Goal: Transaction & Acquisition: Purchase product/service

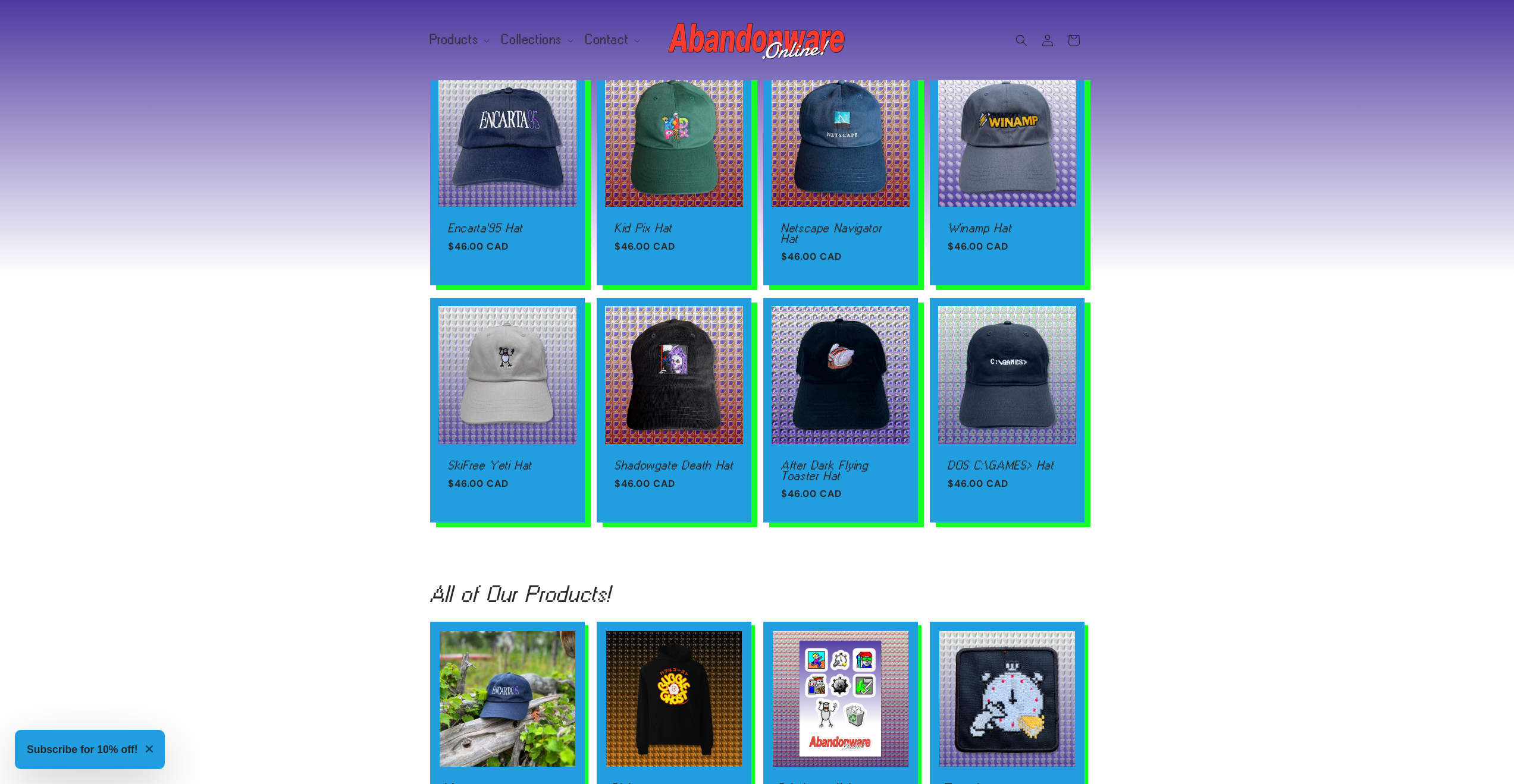
scroll to position [1110, 0]
click at [471, 41] on span "Products" at bounding box center [455, 39] width 49 height 10
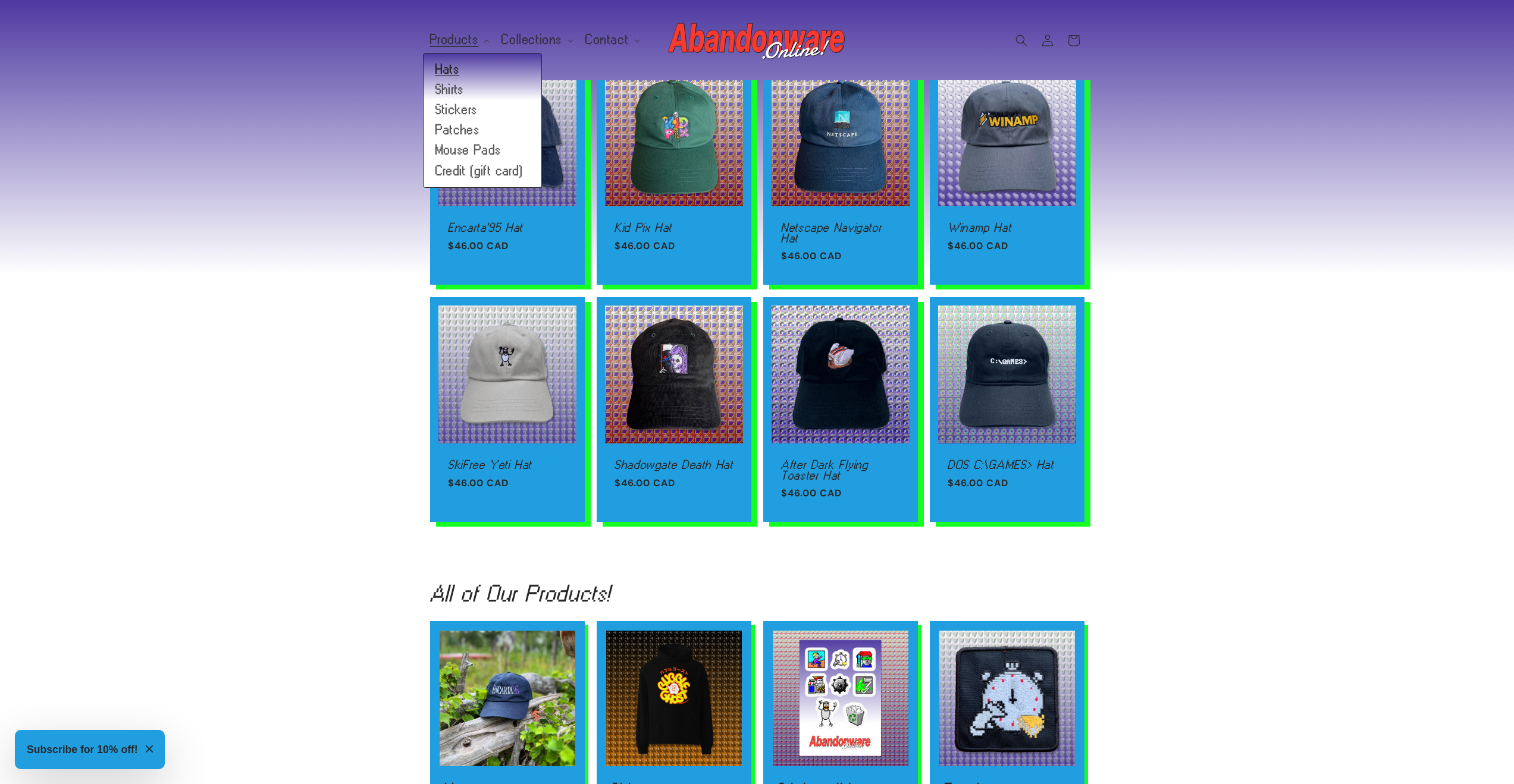
click at [452, 65] on link "Hats" at bounding box center [482, 69] width 118 height 20
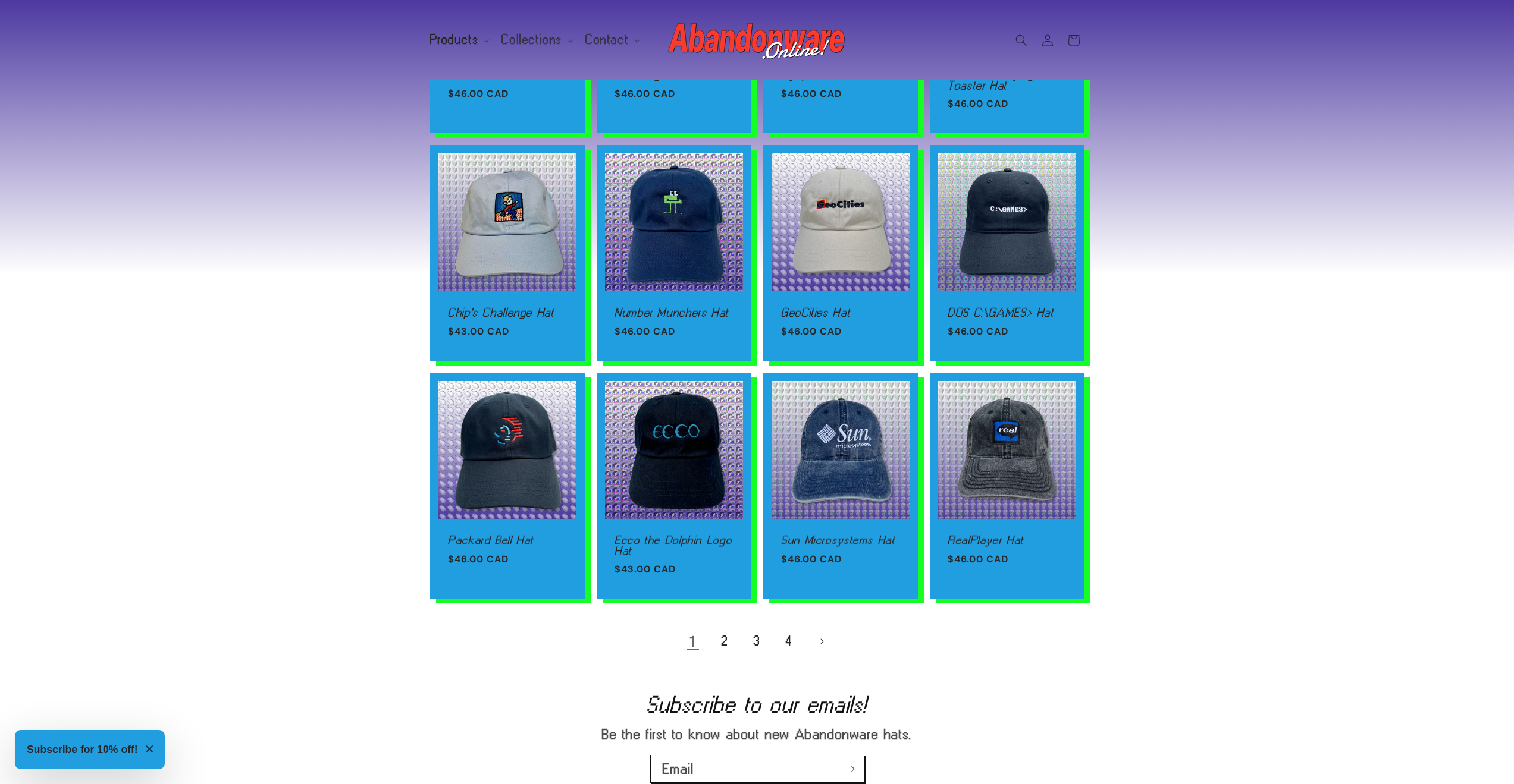
scroll to position [476, 0]
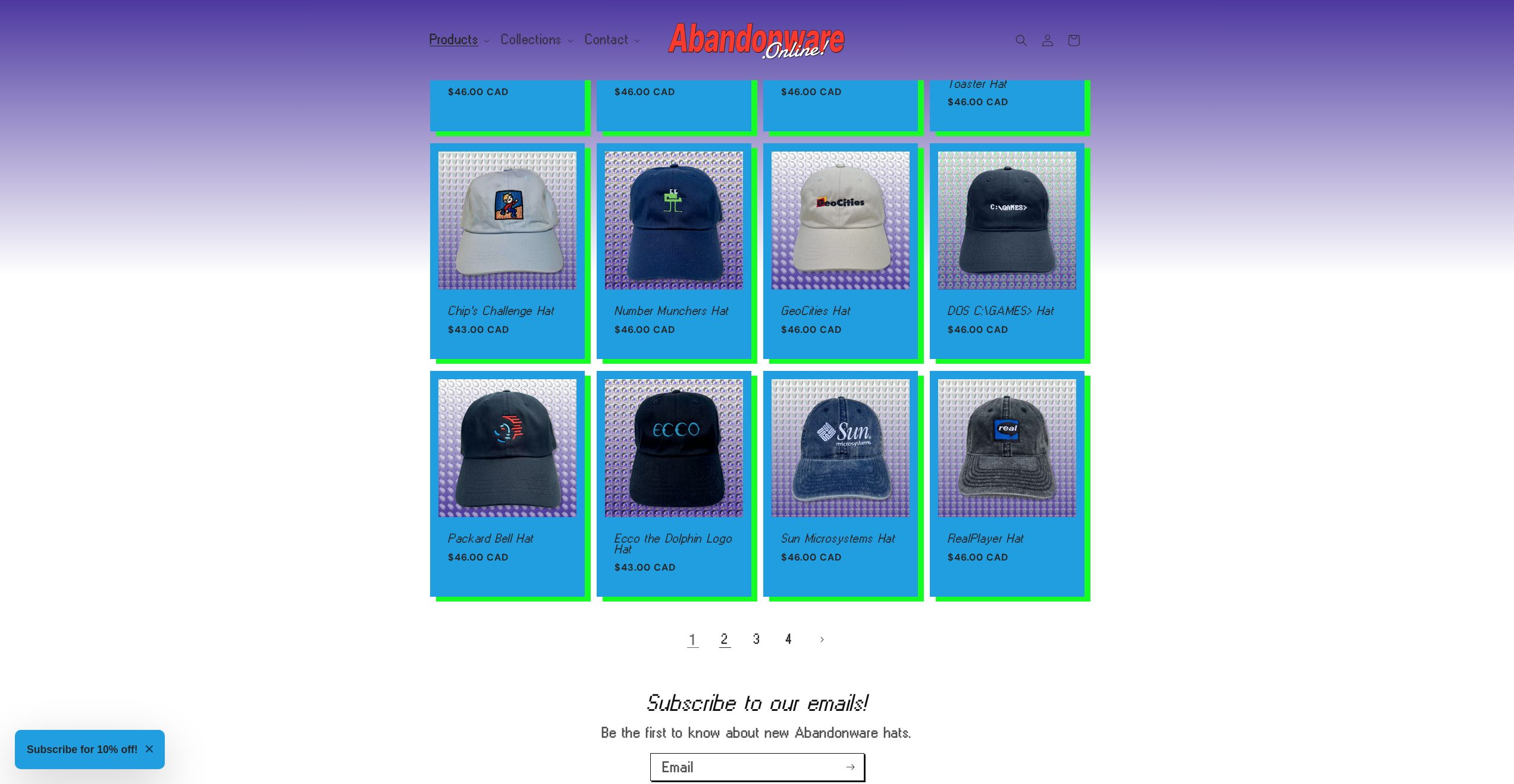
click at [721, 635] on link "2" at bounding box center [725, 639] width 26 height 26
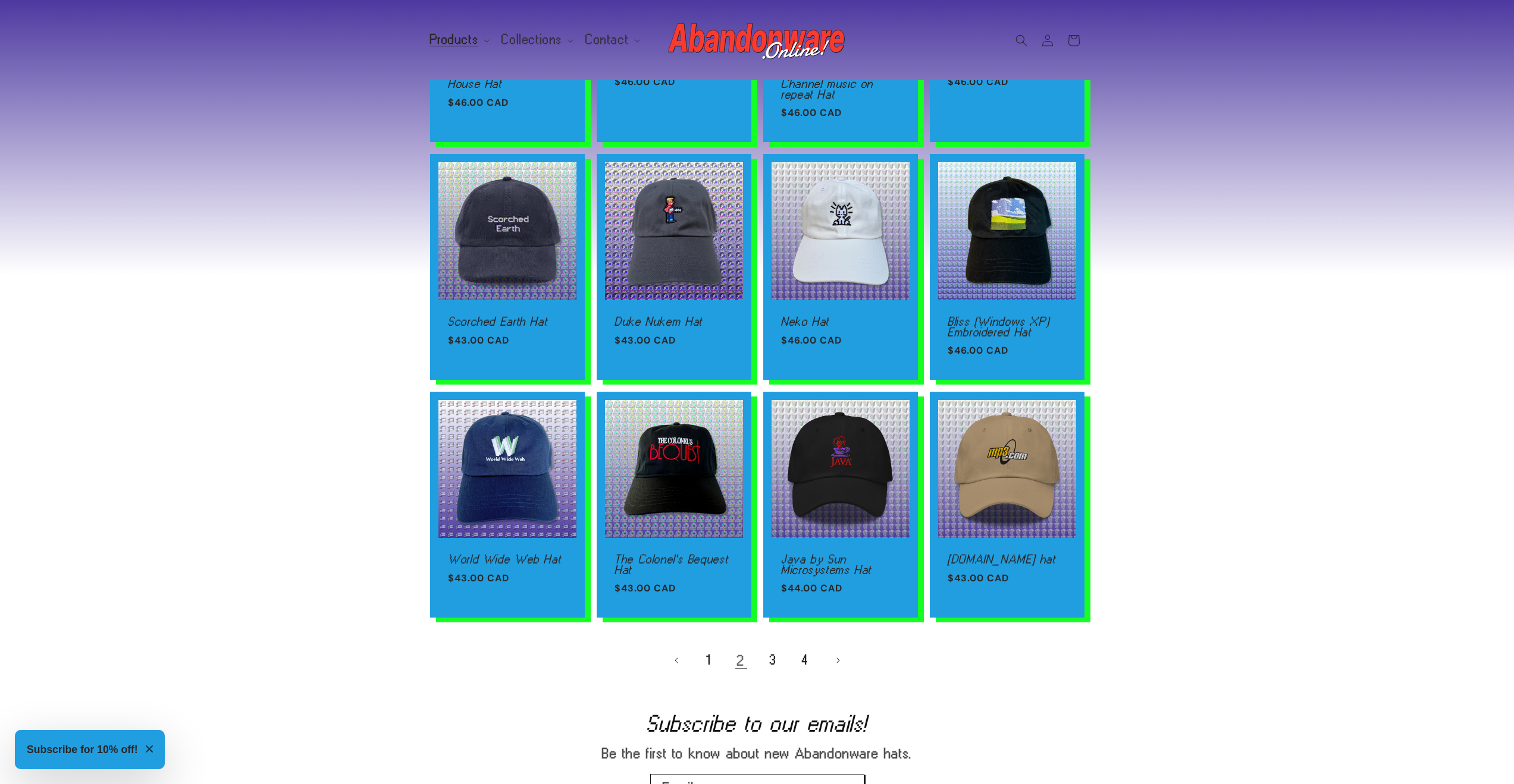
scroll to position [634, 0]
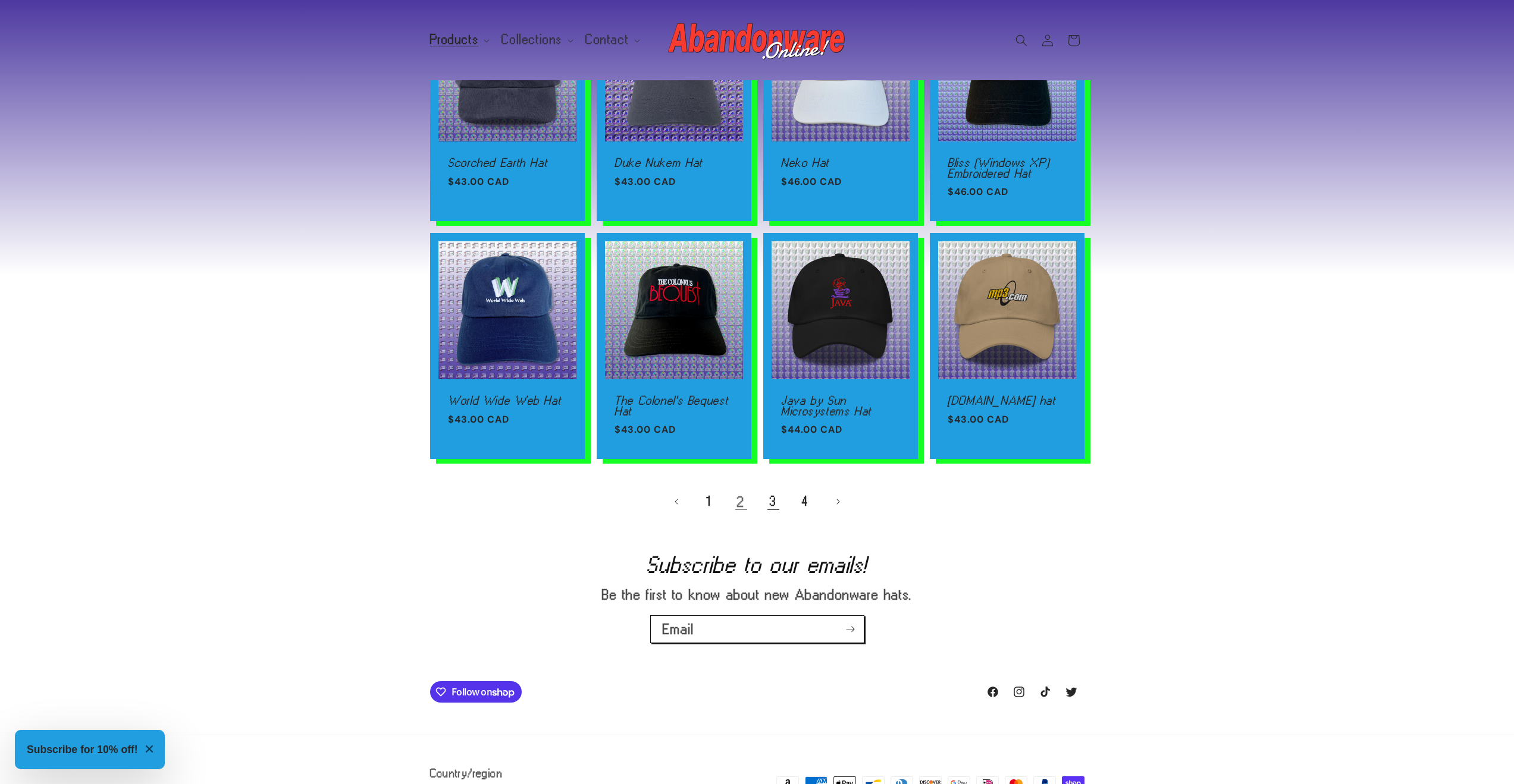
click at [777, 505] on link "3" at bounding box center [773, 501] width 26 height 26
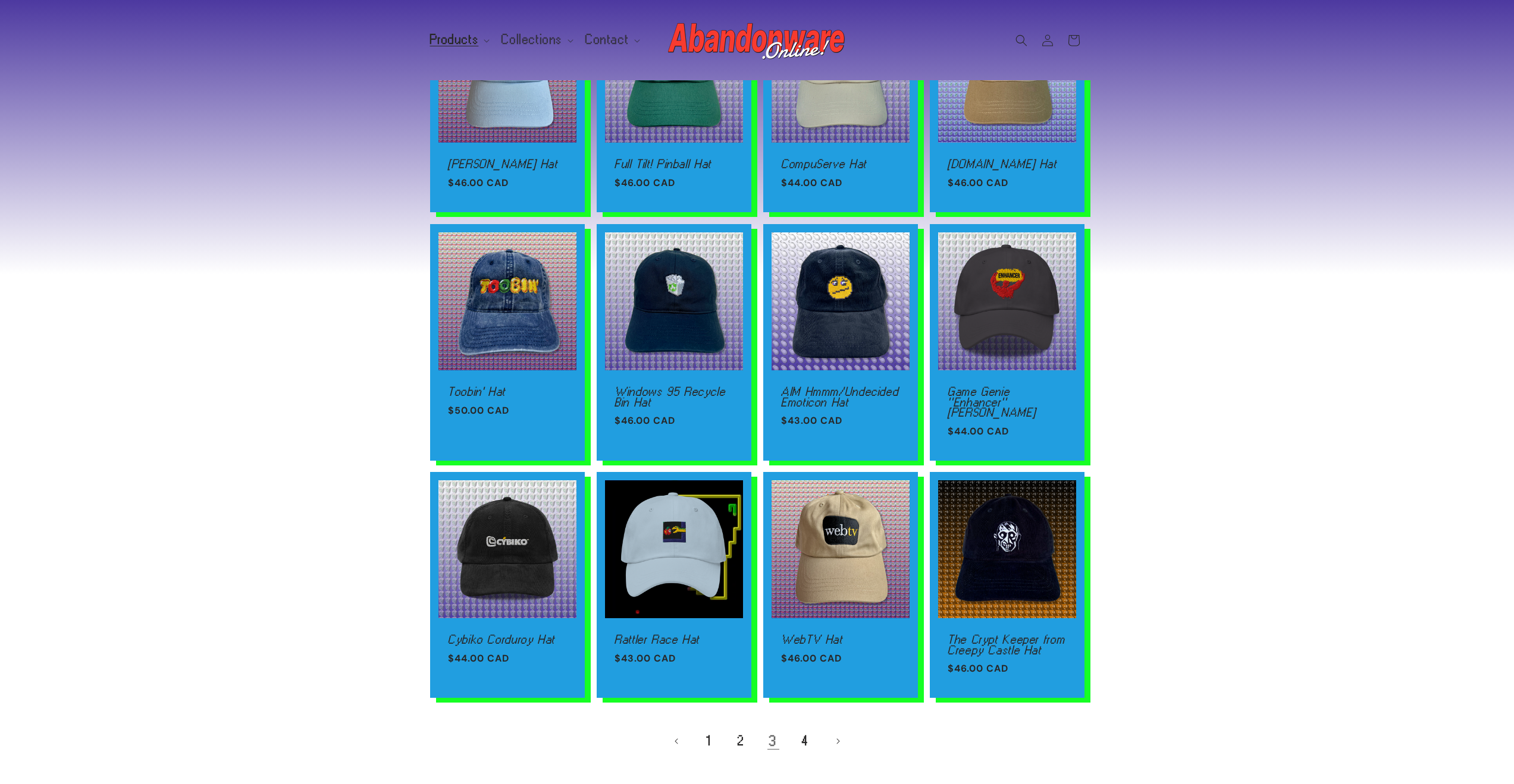
scroll to position [476, 0]
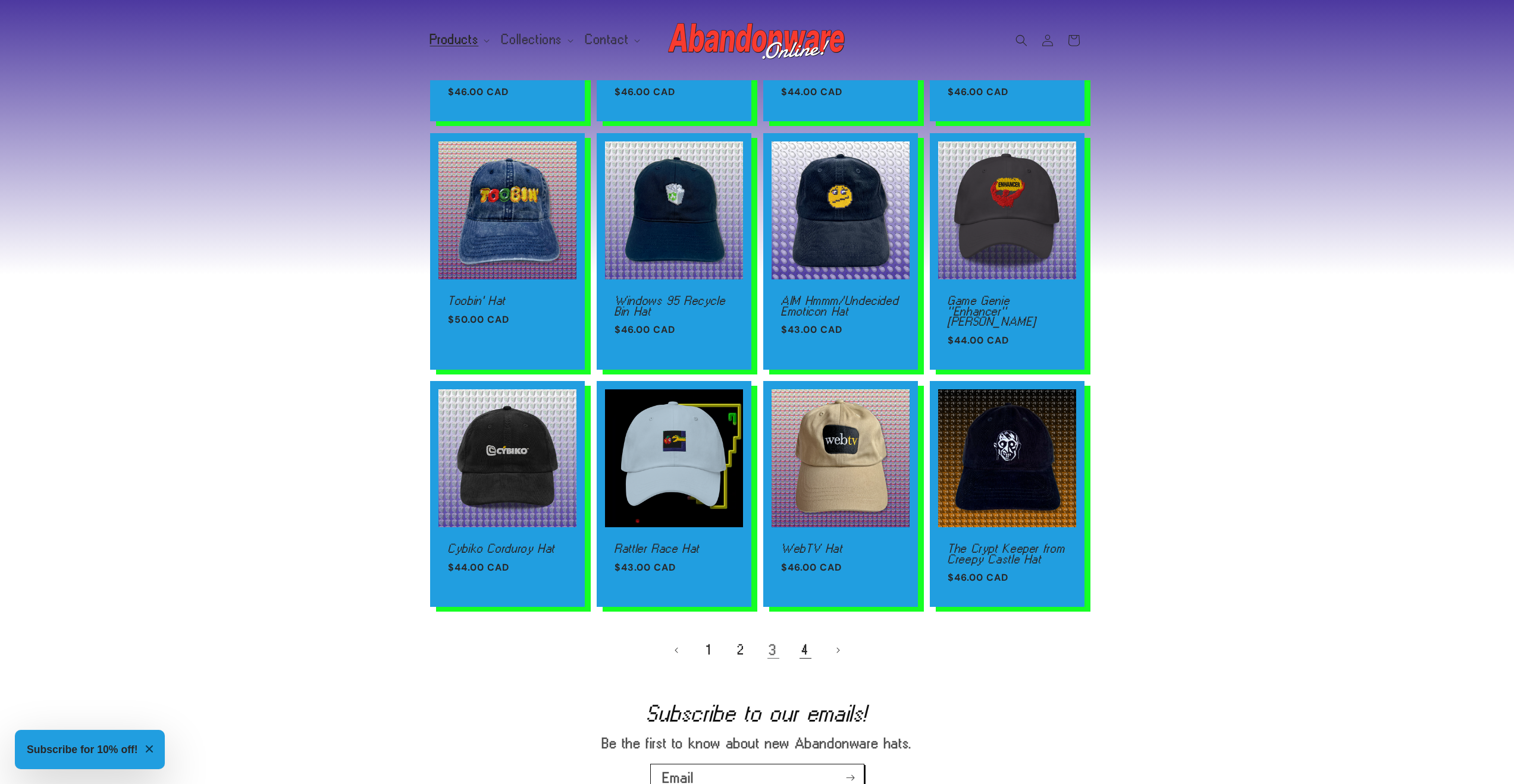
click at [808, 639] on link "4" at bounding box center [805, 650] width 26 height 26
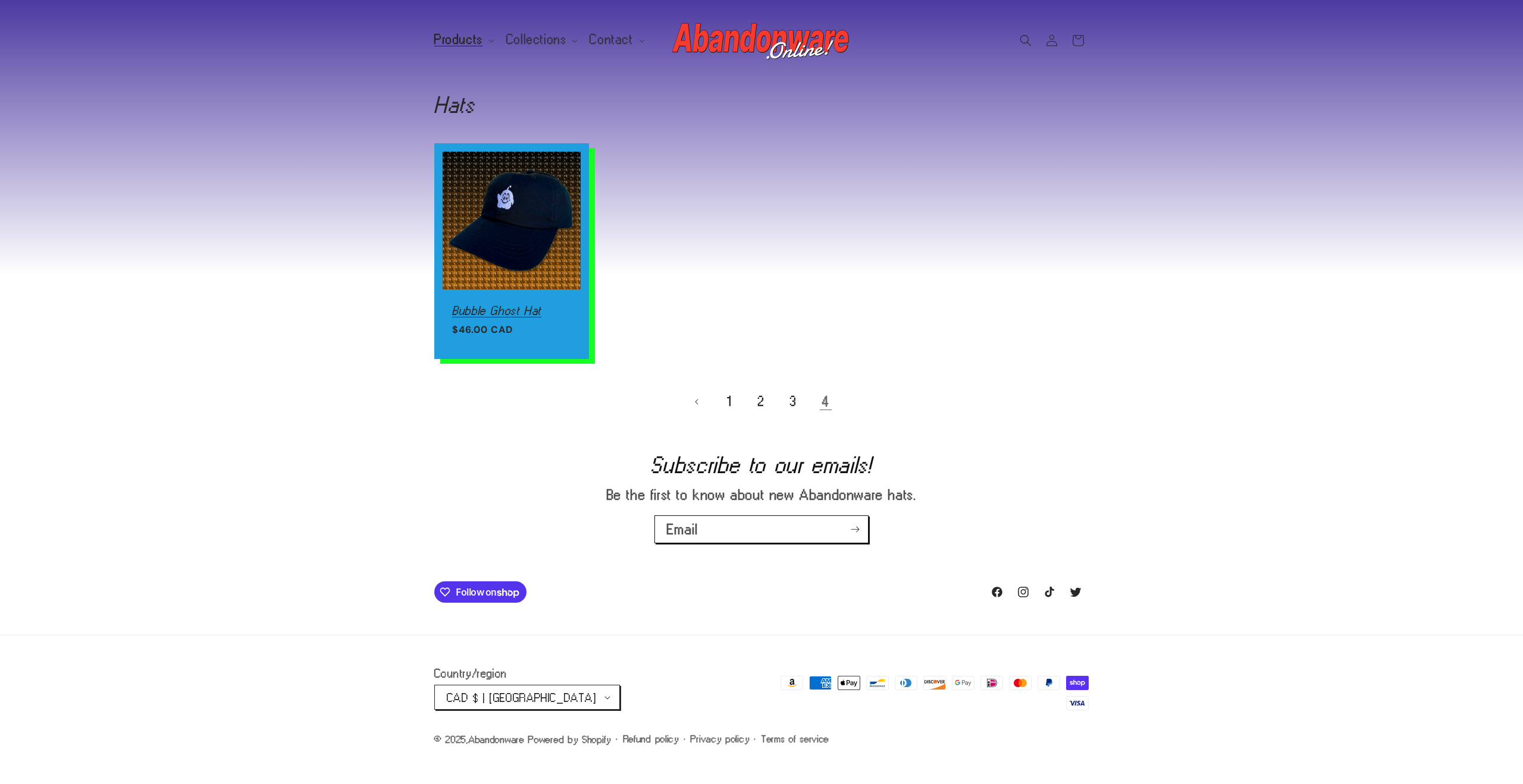
click at [525, 306] on link "Bubble Ghost Hat" at bounding box center [511, 311] width 119 height 10
